Goal: Task Accomplishment & Management: Use online tool/utility

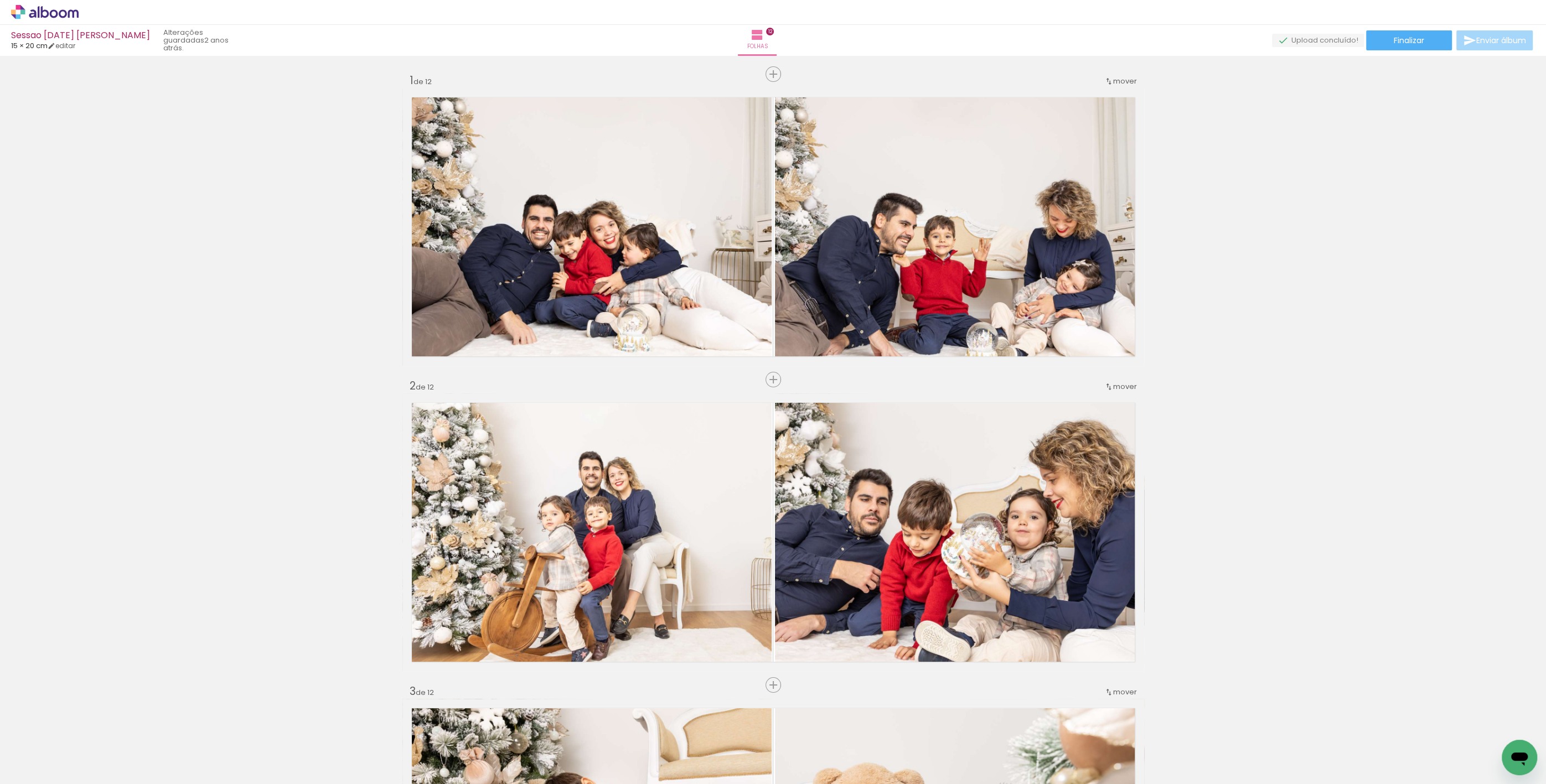
click at [36, 13] on icon at bounding box center [32, 14] width 7 height 8
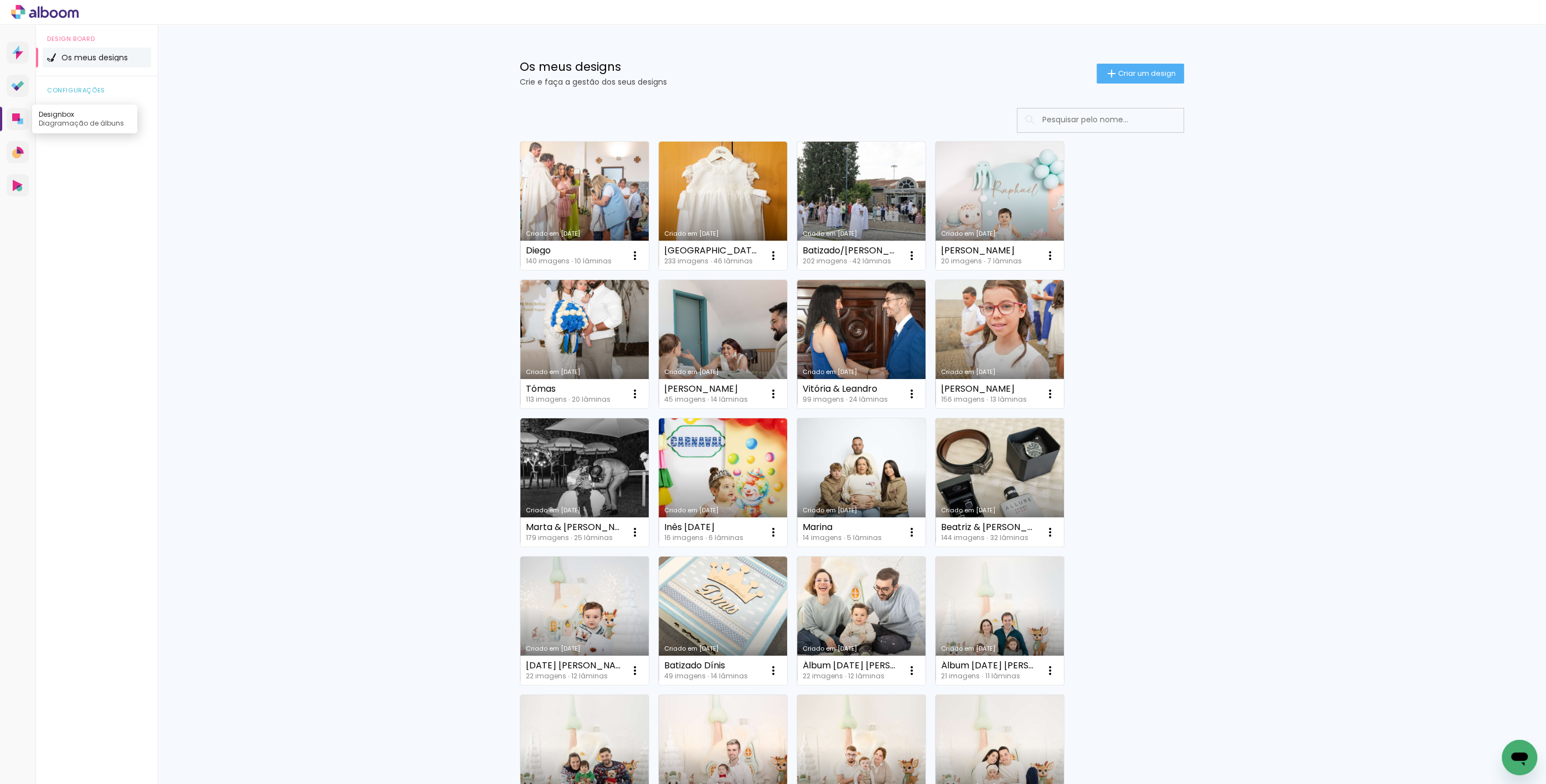
click at [17, 118] on icon at bounding box center [16, 118] width 8 height 8
click at [1123, 70] on span "Criar um design" at bounding box center [1147, 73] width 57 height 7
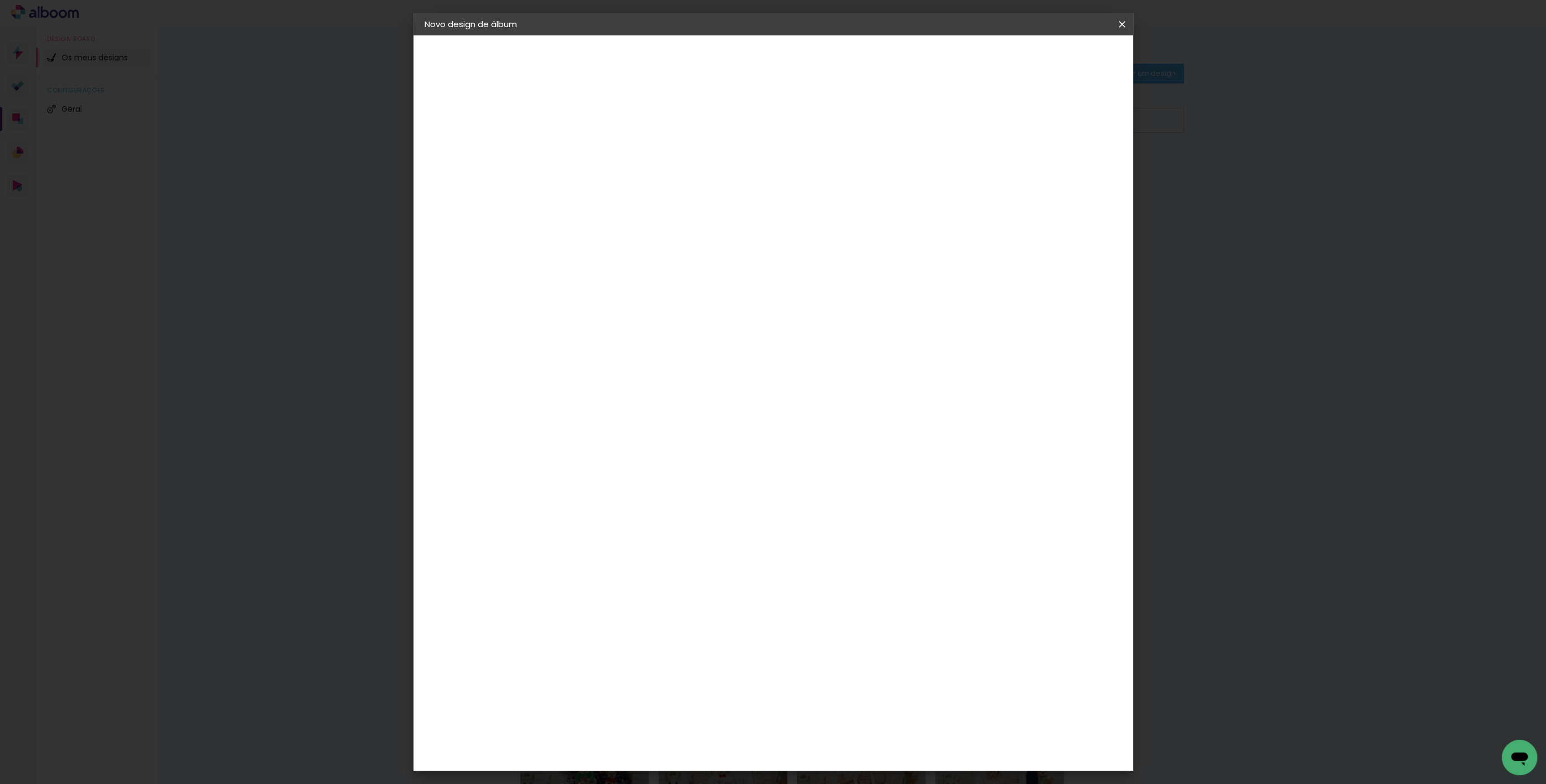
click at [605, 142] on input at bounding box center [605, 149] width 0 height 17
click at [605, 148] on input "Avós Olivia" at bounding box center [605, 149] width 0 height 17
click at [605, 154] on input "[PERSON_NAME]" at bounding box center [605, 149] width 0 height 17
type input "Avós Olívia"
type paper-input "Avós Olívia"
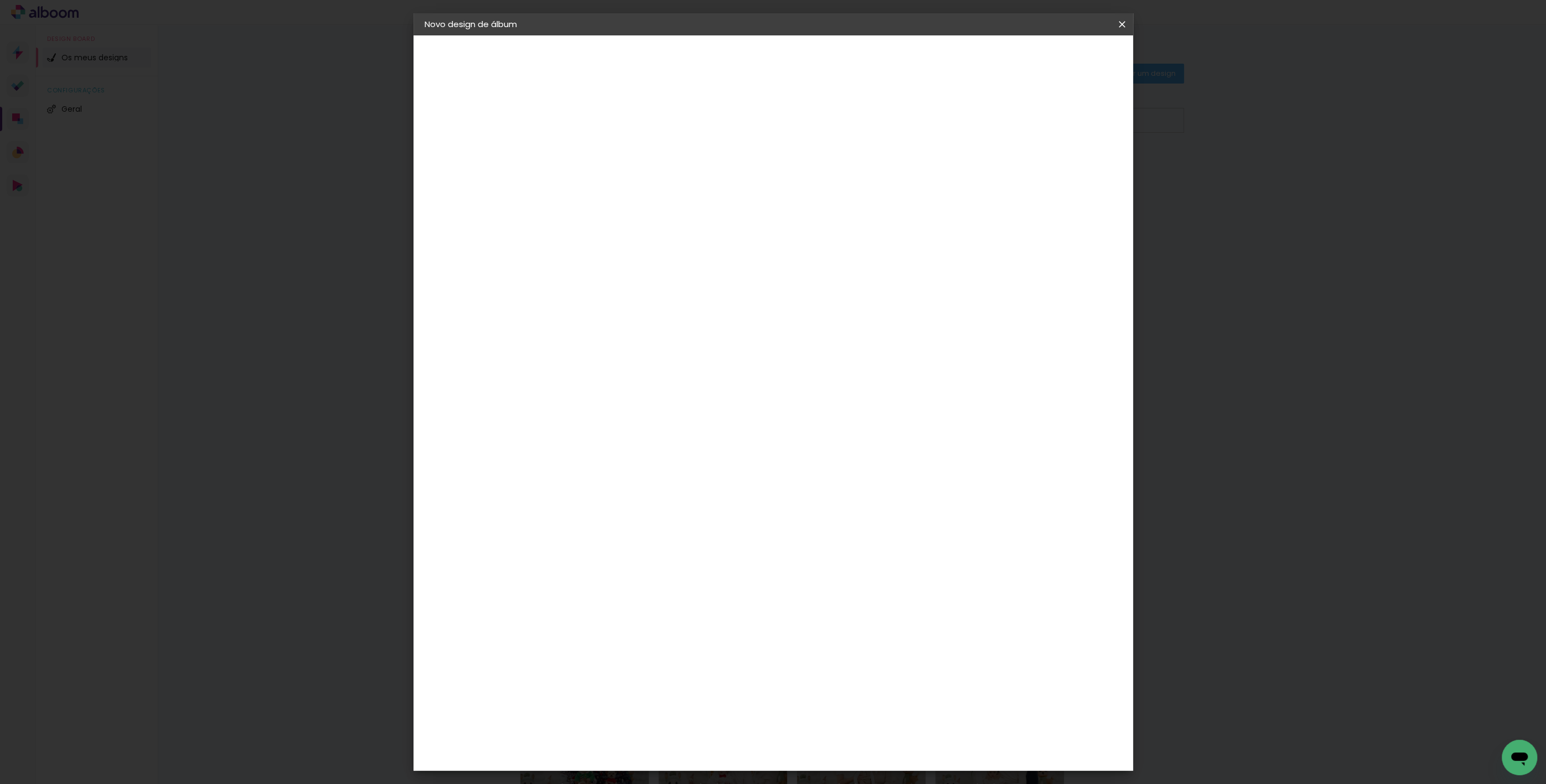
click at [719, 65] on paper-button "Avançar" at bounding box center [692, 59] width 54 height 19
click at [0, 0] on slot "Tamanho Livre" at bounding box center [0, 0] width 0 height 0
click at [0, 0] on slot "Avançar" at bounding box center [0, 0] width 0 height 0
click at [578, 313] on input "30" at bounding box center [570, 314] width 29 height 17
type input "3"
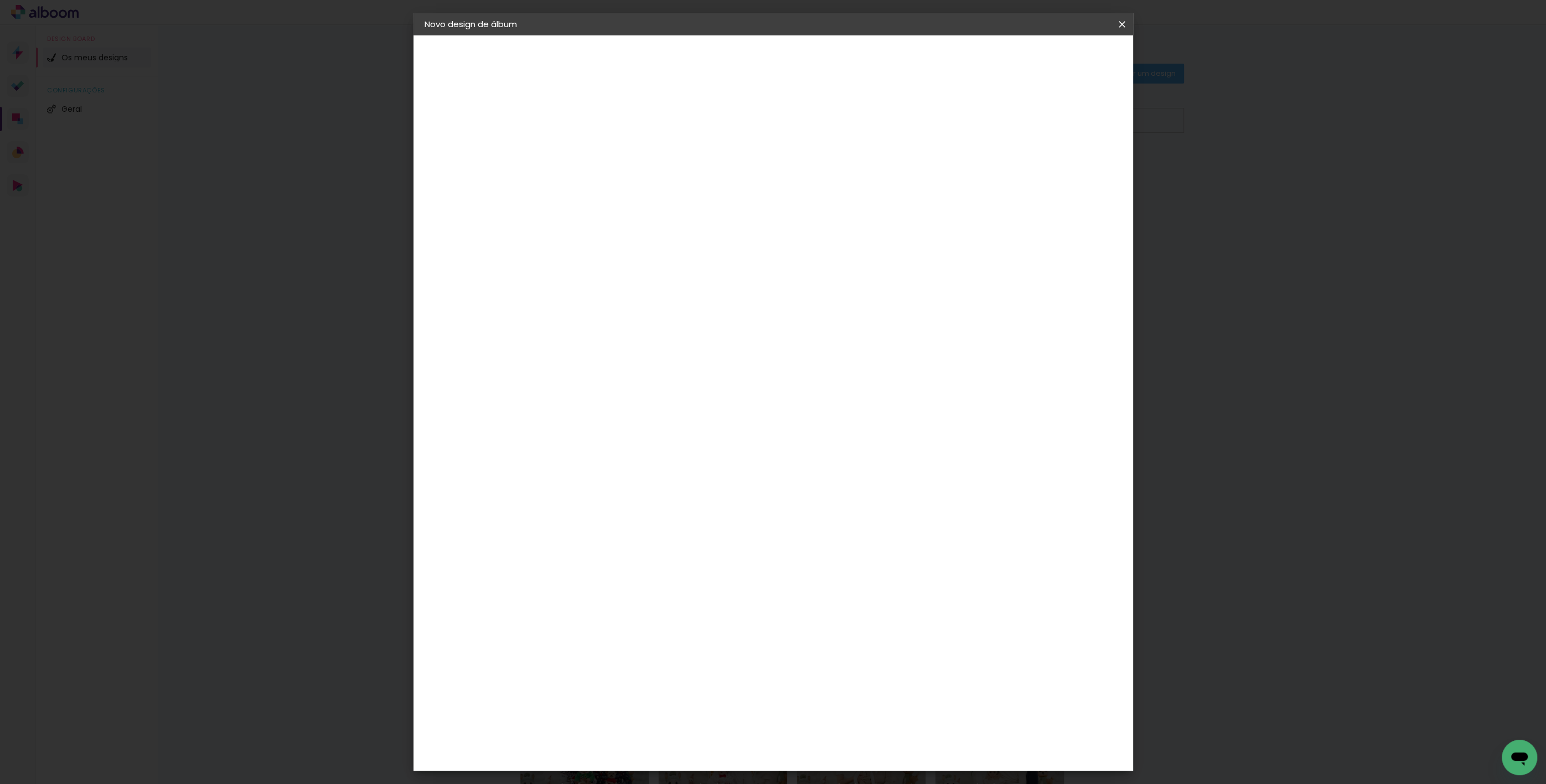
type input "15"
type paper-input "15"
click at [843, 350] on input "60" at bounding box center [835, 353] width 29 height 17
type input "30"
type paper-input "30"
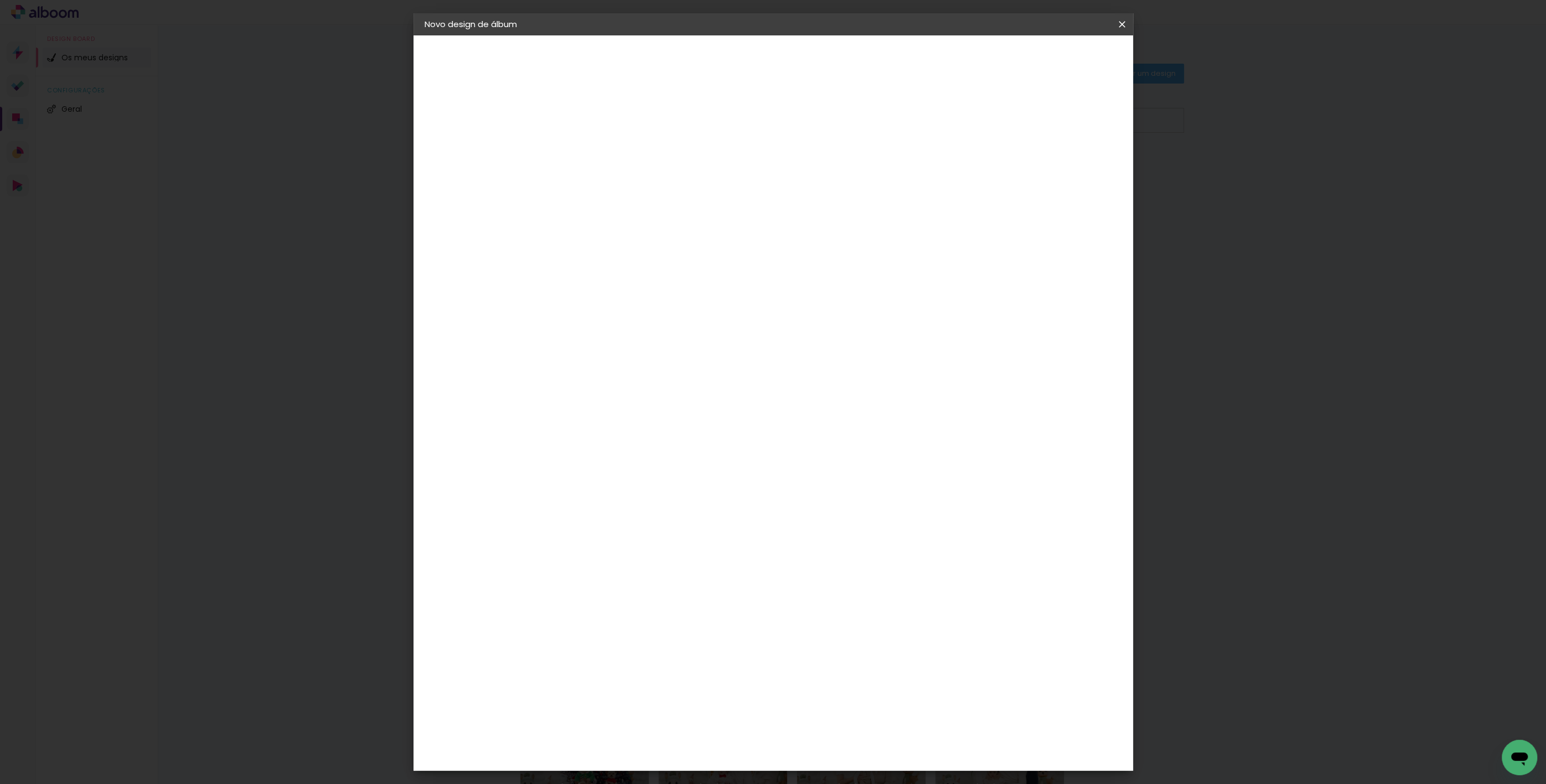
click at [929, 229] on div "15 cm cm cm mm A maioria dos laboratórios sugere 5mm de margem." at bounding box center [819, 183] width 524 height 88
click at [1053, 56] on span "Iniciar design" at bounding box center [1028, 59] width 50 height 8
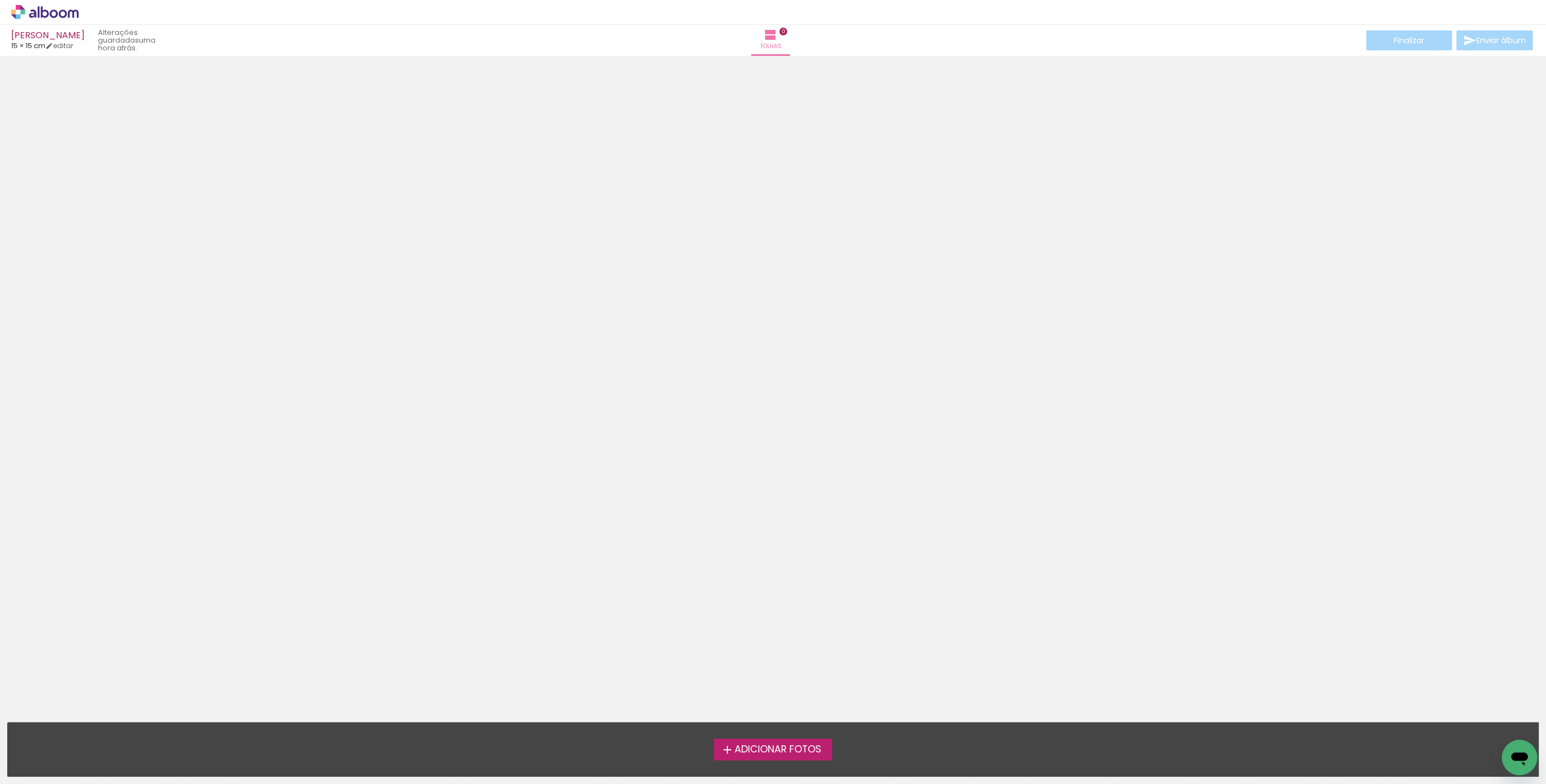
click at [767, 751] on span "Adicionar Fotos" at bounding box center [777, 750] width 87 height 10
click at [0, 0] on input "file" at bounding box center [0, 0] width 0 height 0
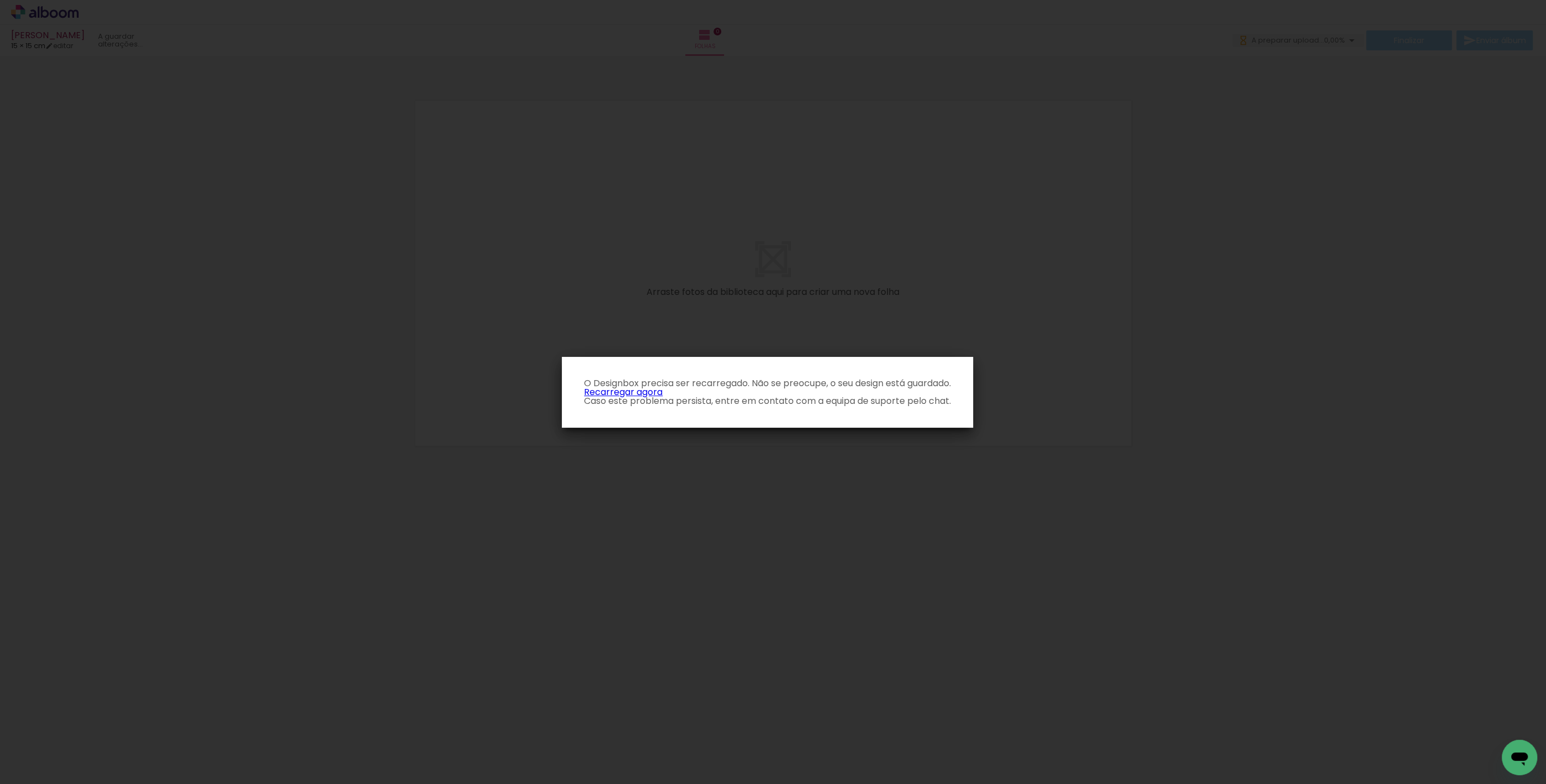
click at [705, 268] on iron-overlay-backdrop at bounding box center [773, 392] width 1546 height 784
click at [626, 396] on p "O Designbox precisa ser recarregado. Não se preocupe, o seu design está guardad…" at bounding box center [767, 392] width 393 height 26
click at [625, 396] on p "O Designbox precisa ser recarregado. Não se preocupe, o seu design está guardad…" at bounding box center [767, 392] width 393 height 26
click at [620, 390] on p "O Designbox precisa ser recarregado. Não se preocupe, o seu design está guardad…" at bounding box center [767, 392] width 393 height 17
click at [616, 395] on p "O Designbox precisa ser recarregado. Não se preocupe, o seu design está guardad…" at bounding box center [767, 392] width 393 height 26
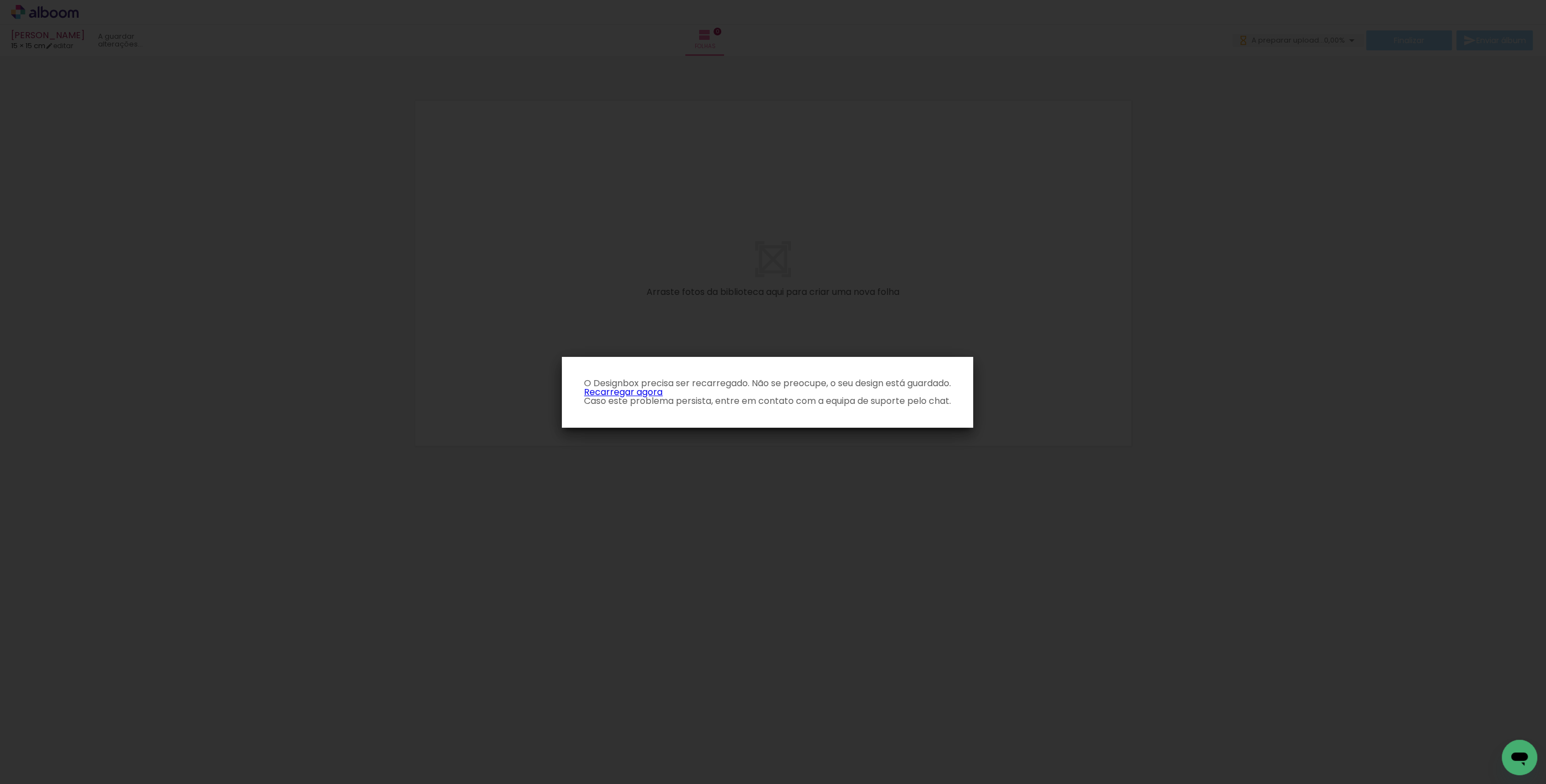
click at [616, 391] on link "Recarregar agora" at bounding box center [623, 392] width 79 height 13
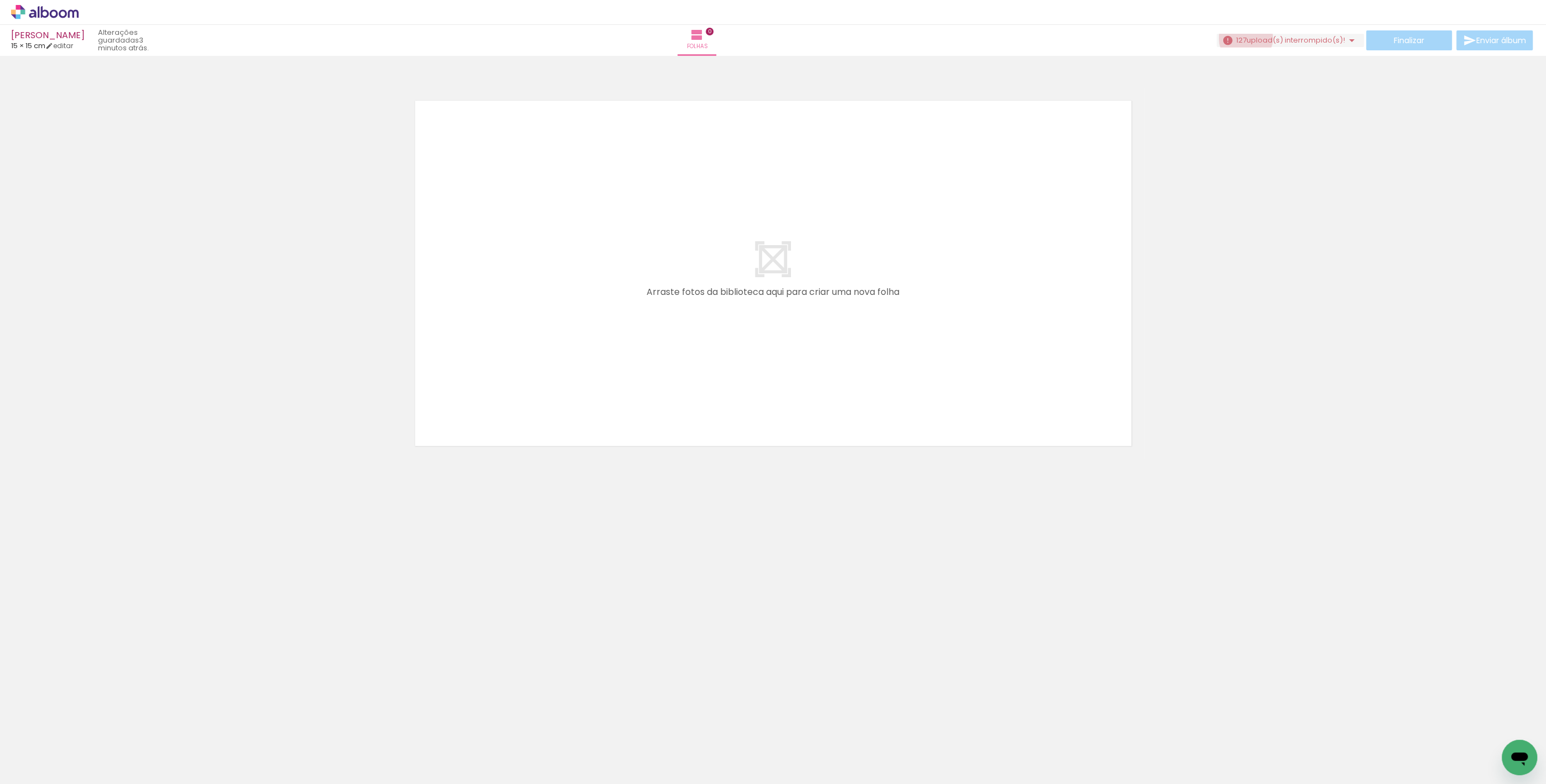
click at [1241, 38] on span "127" at bounding box center [1241, 40] width 10 height 10
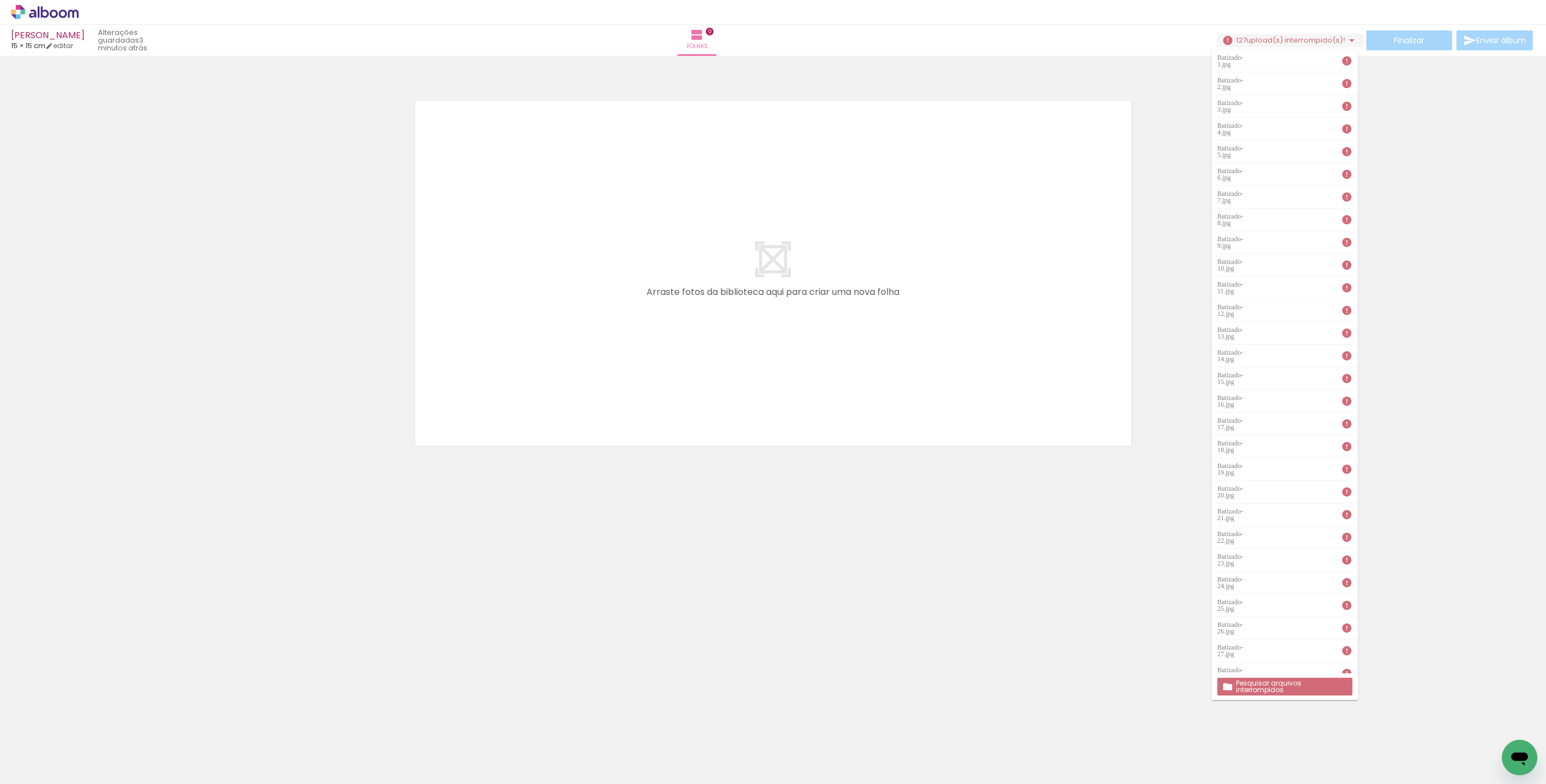
click at [19, 771] on iron-icon at bounding box center [16, 769] width 14 height 14
click at [0, 0] on input "file" at bounding box center [0, 0] width 0 height 0
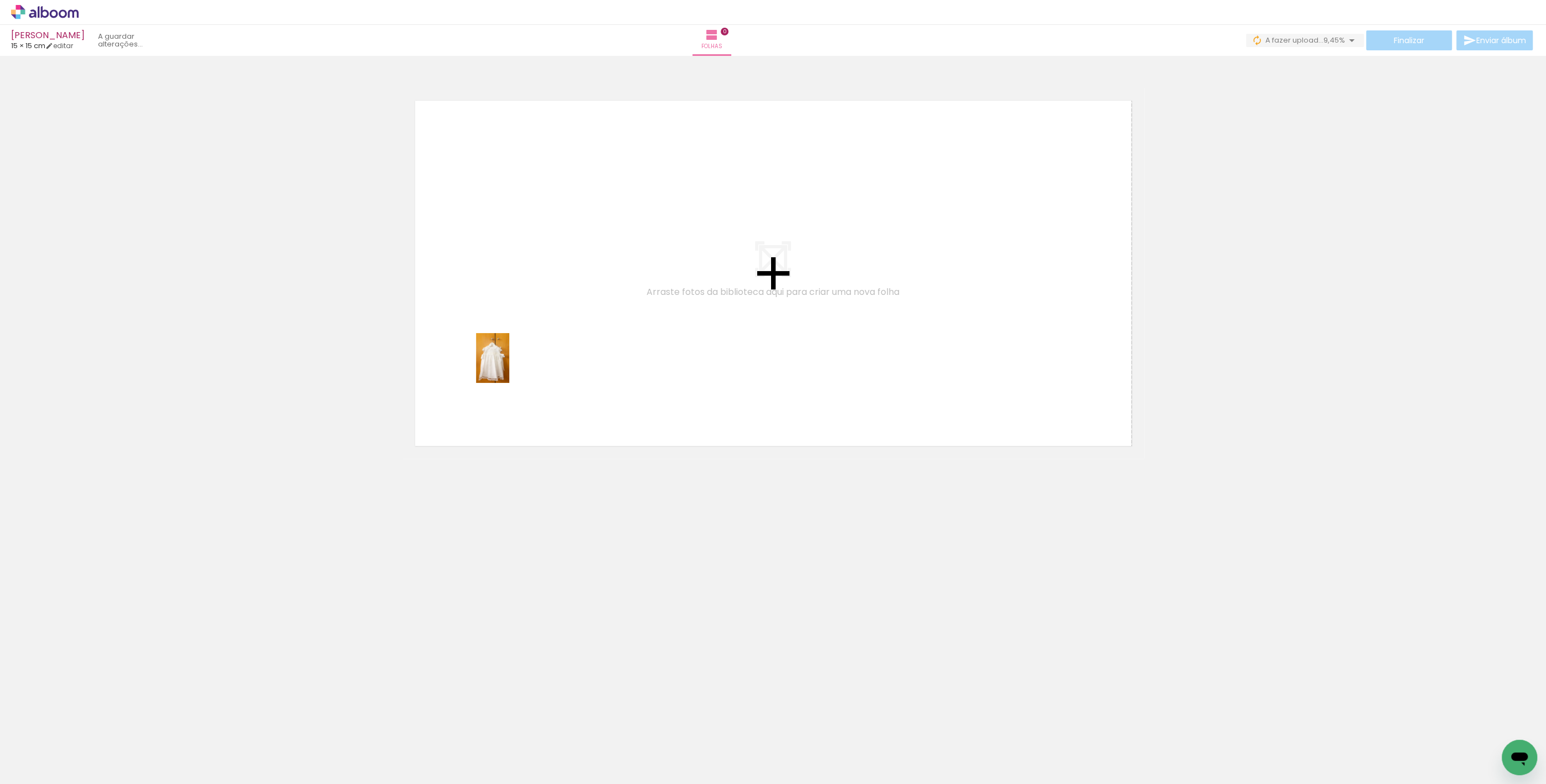
drag, startPoint x: 126, startPoint y: 739, endPoint x: 509, endPoint y: 366, distance: 534.6
click at [509, 366] on quentale-workspace at bounding box center [773, 392] width 1546 height 784
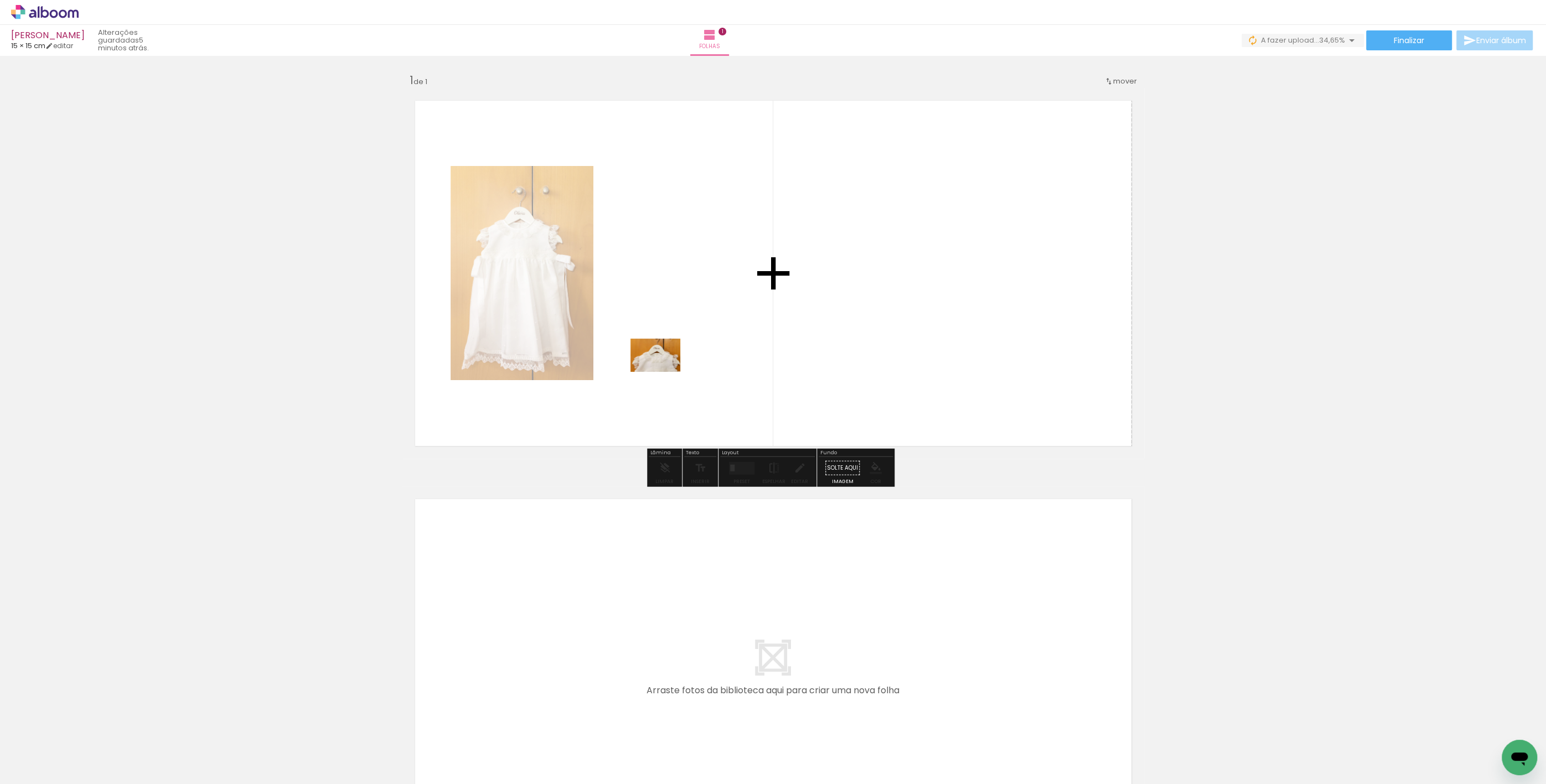
drag, startPoint x: 184, startPoint y: 755, endPoint x: 664, endPoint y: 372, distance: 614.1
click at [664, 372] on quentale-workspace at bounding box center [773, 392] width 1546 height 784
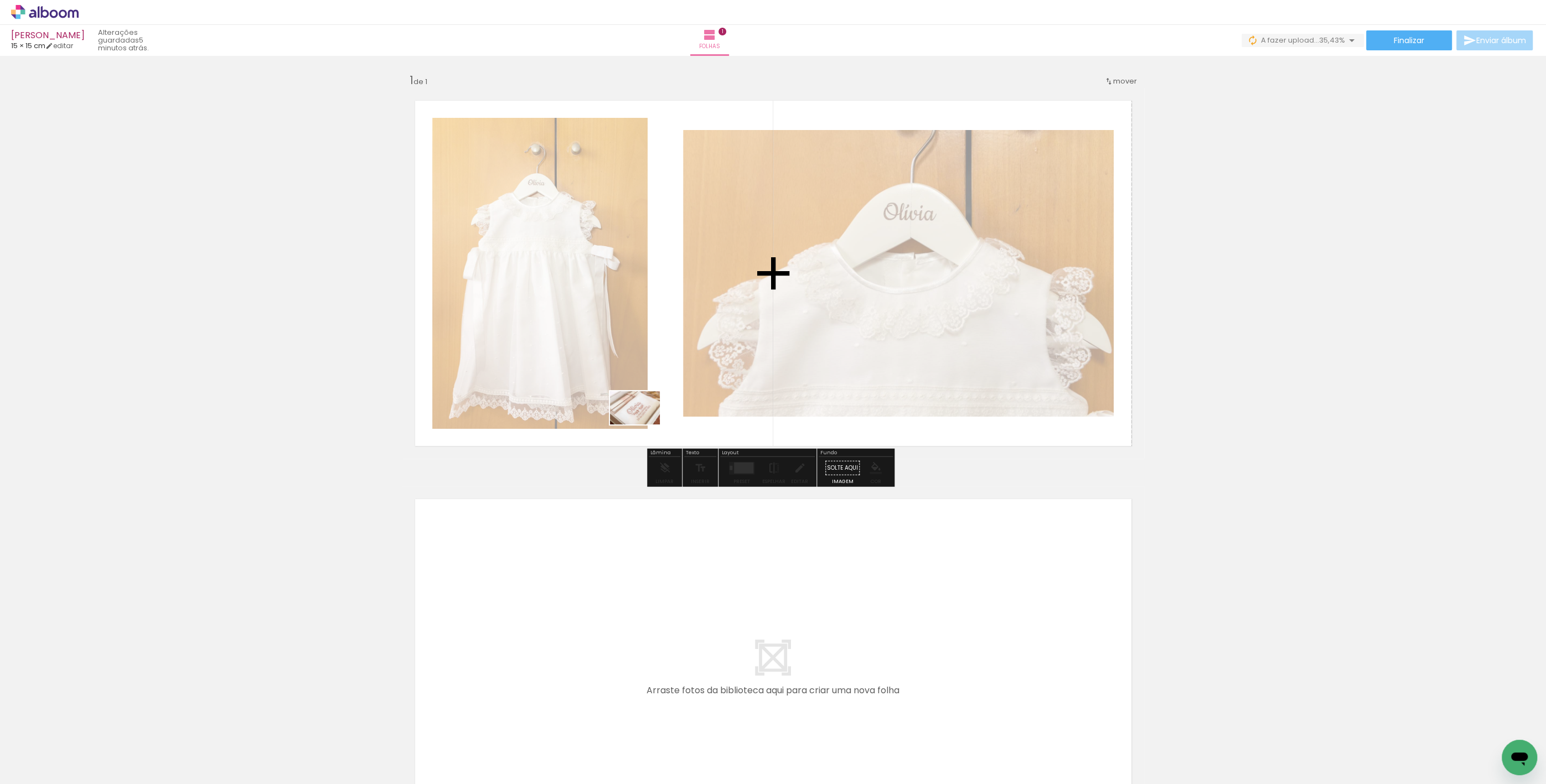
drag, startPoint x: 240, startPoint y: 749, endPoint x: 589, endPoint y: 549, distance: 402.2
click at [656, 413] on quentale-workspace at bounding box center [773, 392] width 1546 height 784
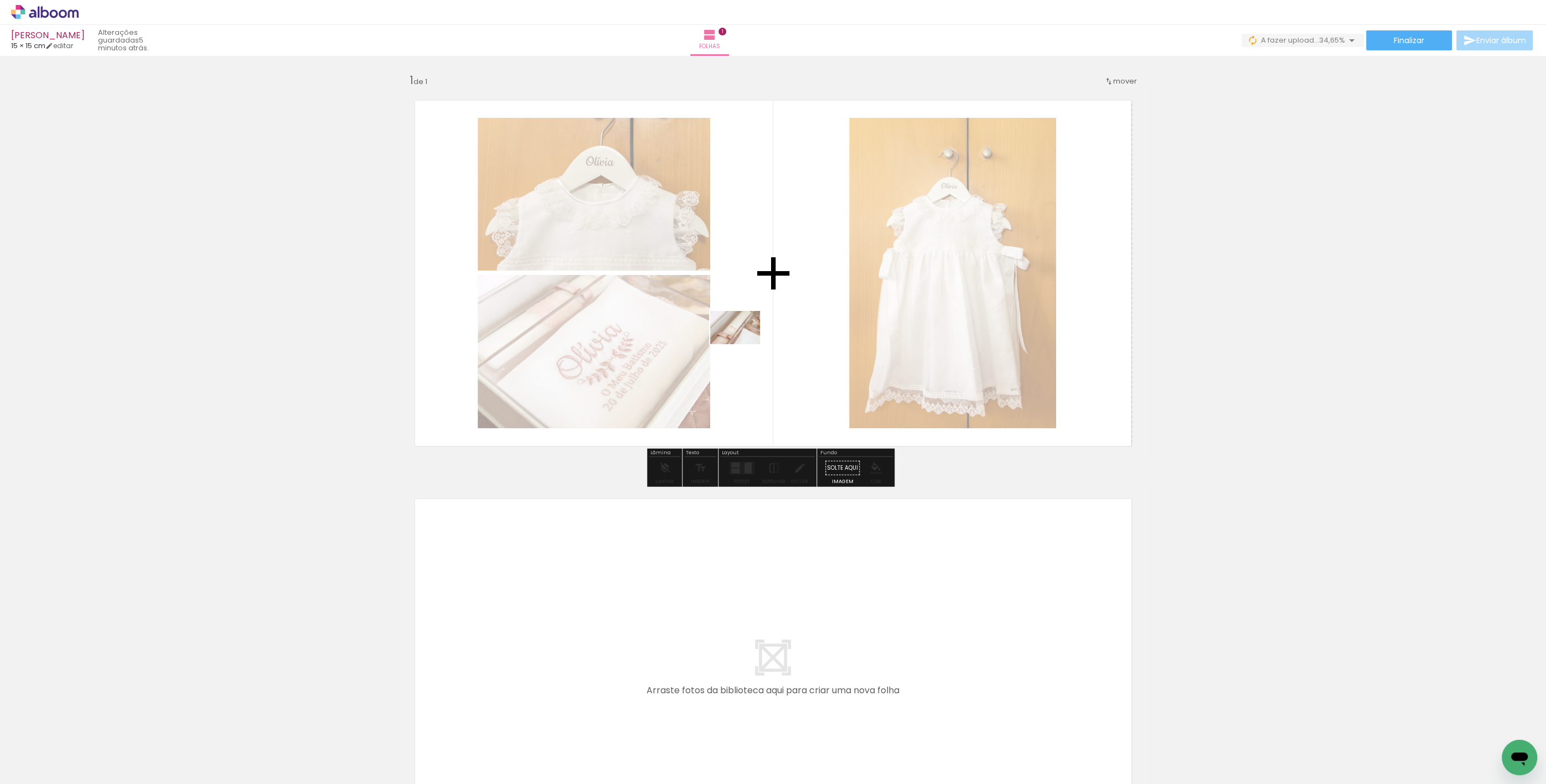
drag, startPoint x: 301, startPoint y: 752, endPoint x: 536, endPoint y: 654, distance: 254.6
click at [744, 345] on quentale-workspace at bounding box center [773, 392] width 1546 height 784
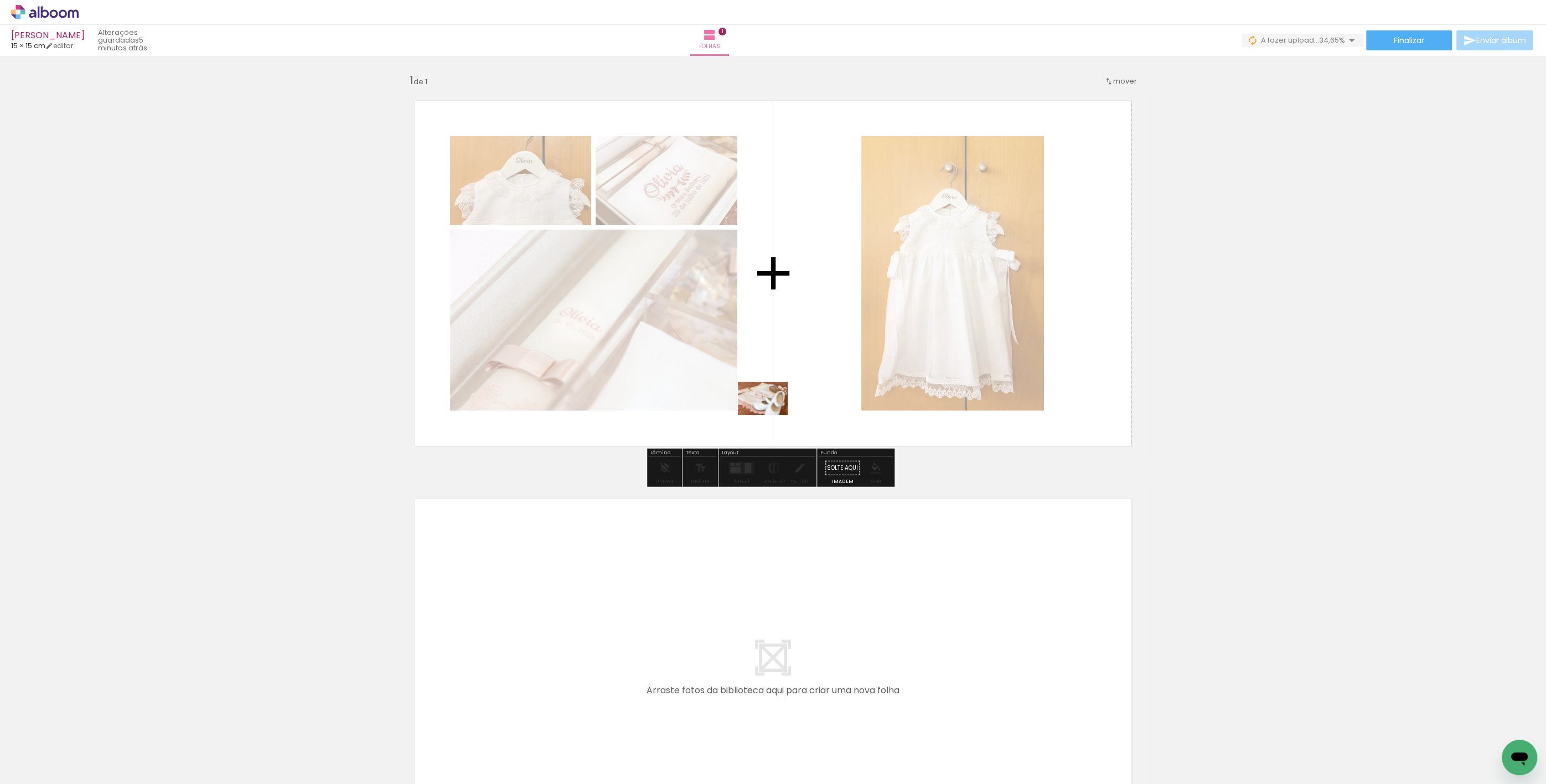
drag, startPoint x: 366, startPoint y: 739, endPoint x: 767, endPoint y: 498, distance: 467.8
click at [773, 414] on quentale-workspace at bounding box center [773, 392] width 1546 height 784
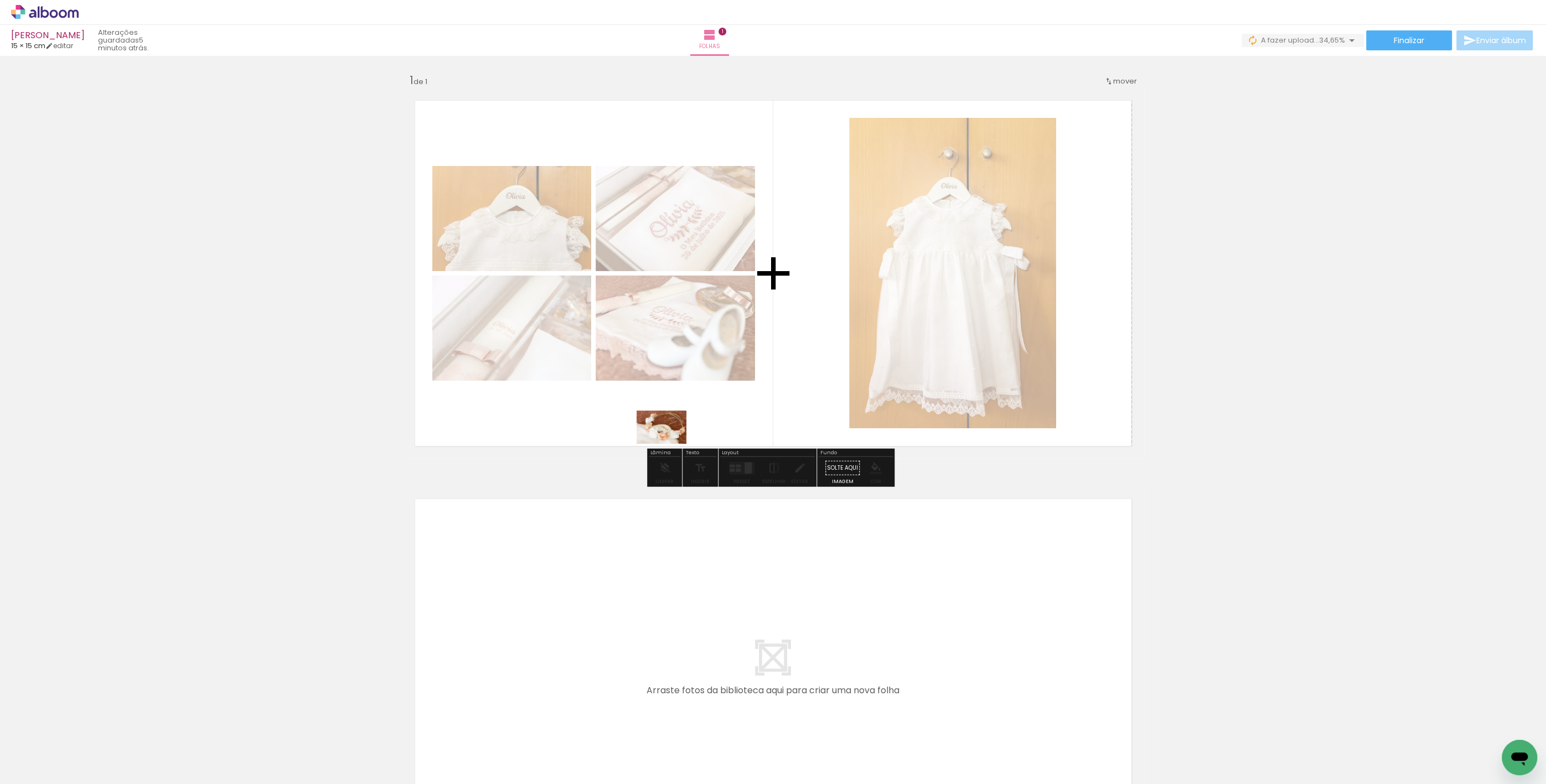
drag, startPoint x: 423, startPoint y: 747, endPoint x: 697, endPoint y: 415, distance: 430.5
click at [697, 415] on quentale-workspace at bounding box center [773, 392] width 1546 height 784
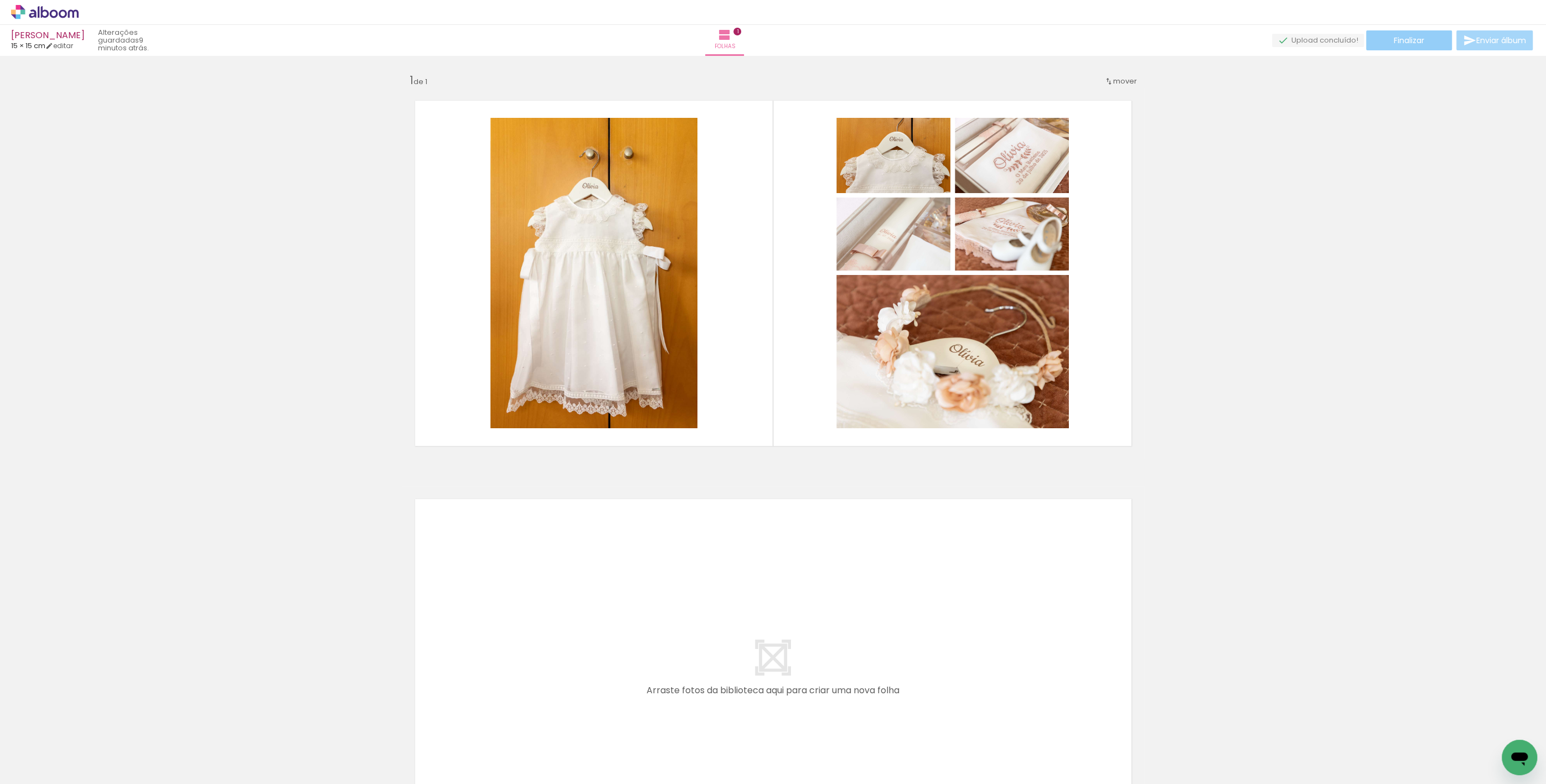
click at [1383, 38] on paper-button "Finalizar" at bounding box center [1409, 40] width 86 height 20
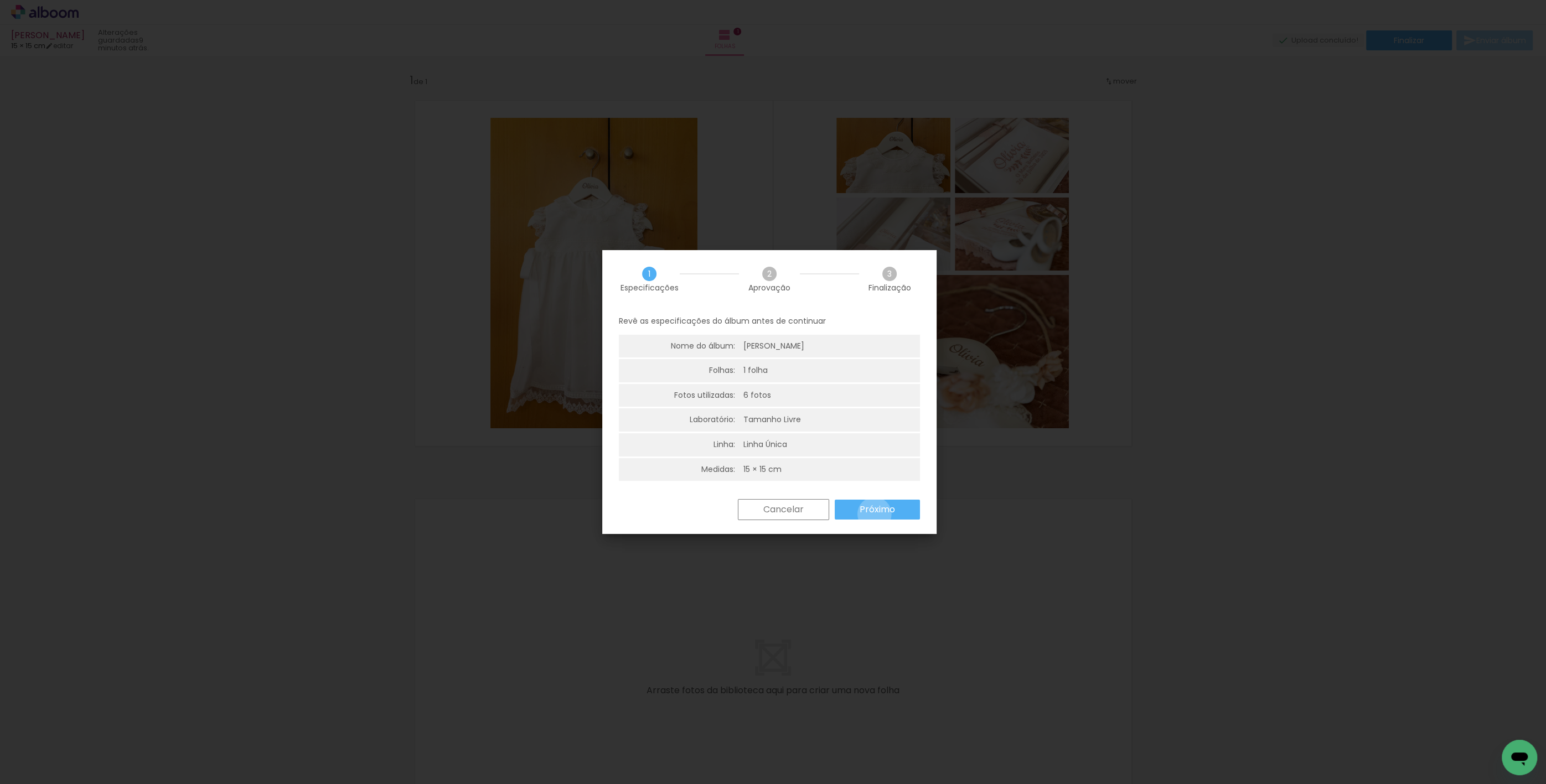
click at [0, 0] on slot "Próximo" at bounding box center [0, 0] width 0 height 0
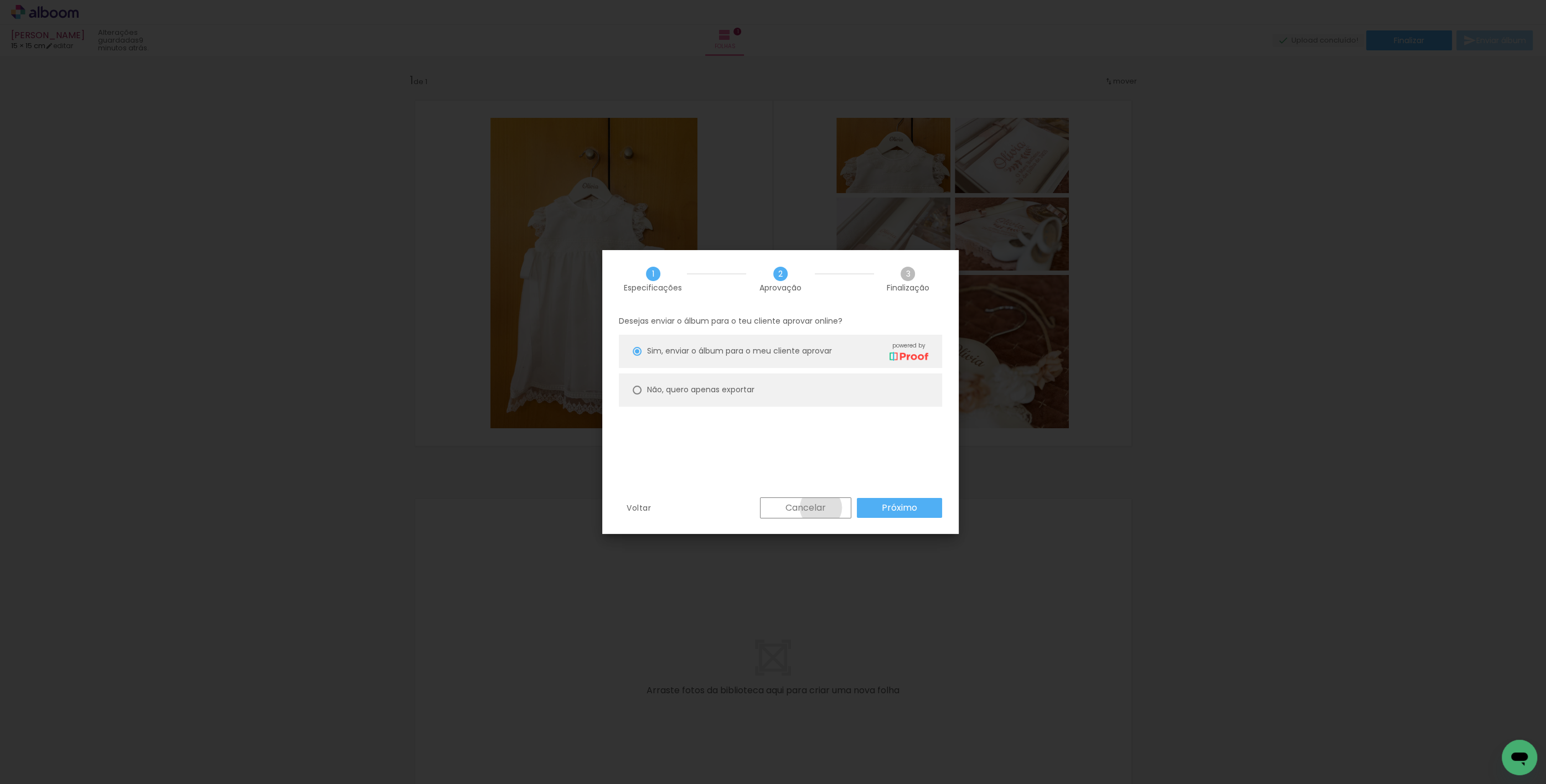
click at [0, 0] on slot "Cancelar" at bounding box center [0, 0] width 0 height 0
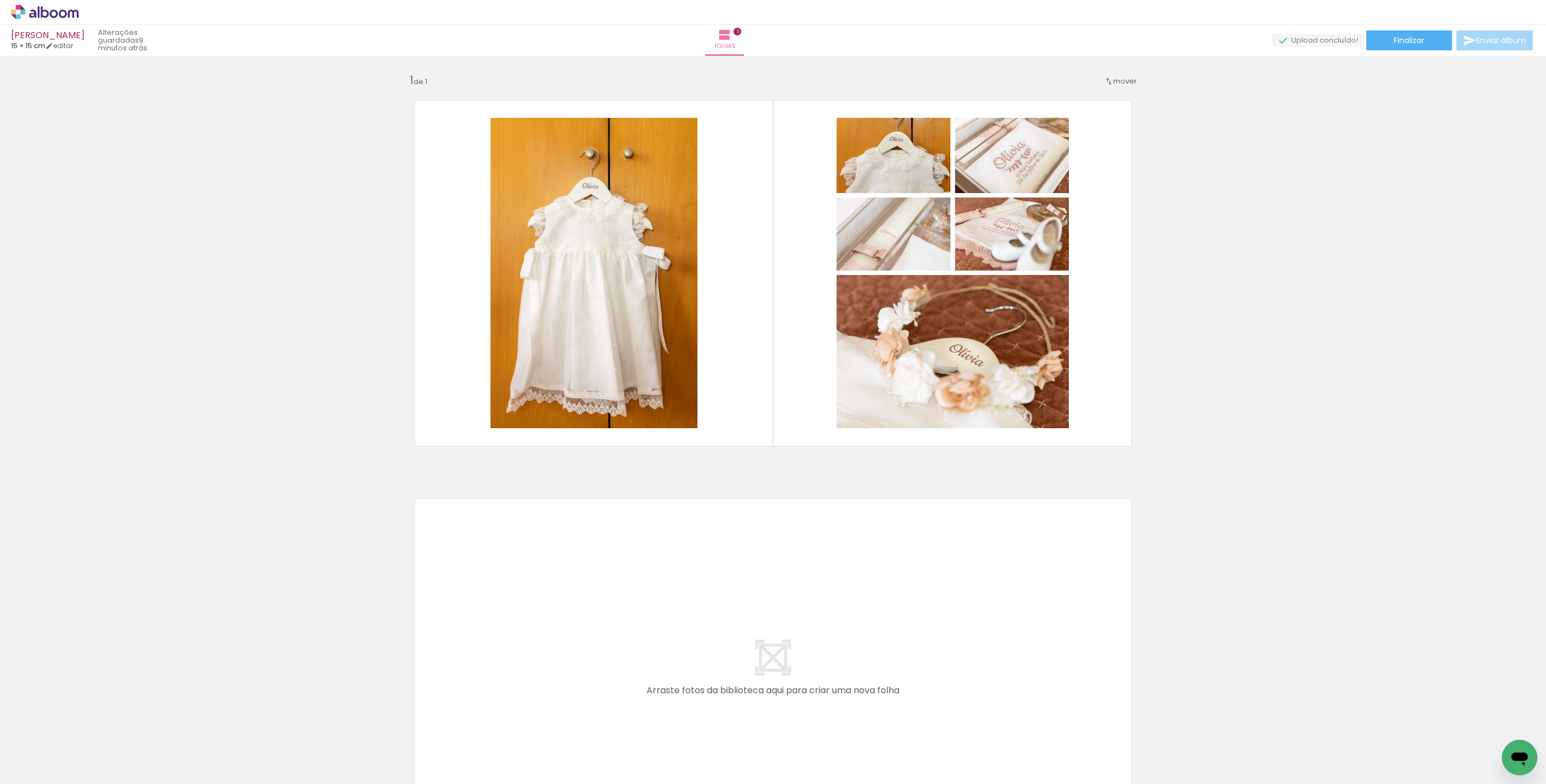
click at [38, 14] on icon at bounding box center [38, 12] width 2 height 12
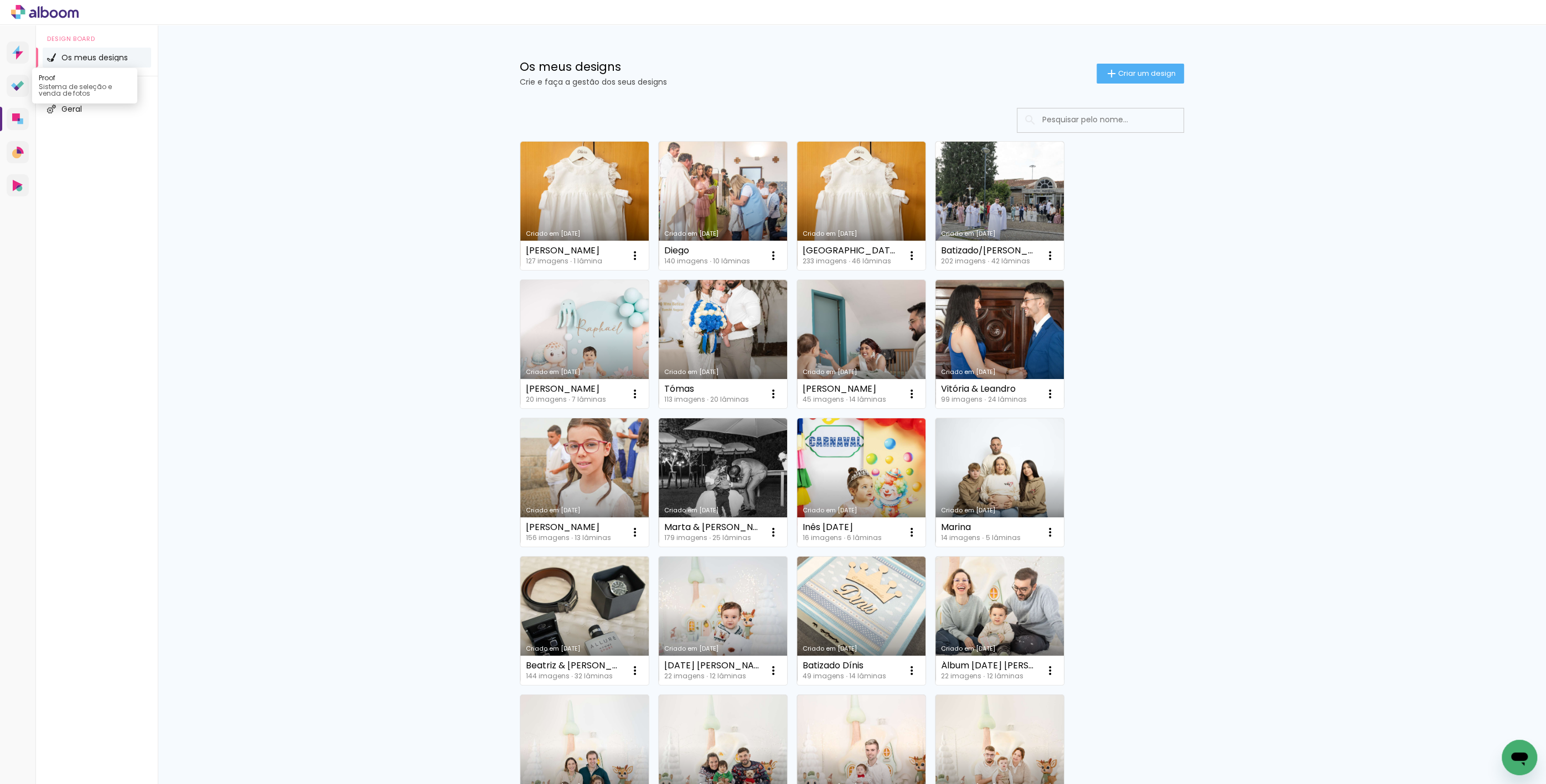
click at [25, 86] on link "Proof Sistema de seleção e venda de fotos" at bounding box center [17, 86] width 22 height 22
